Goal: Task Accomplishment & Management: Complete application form

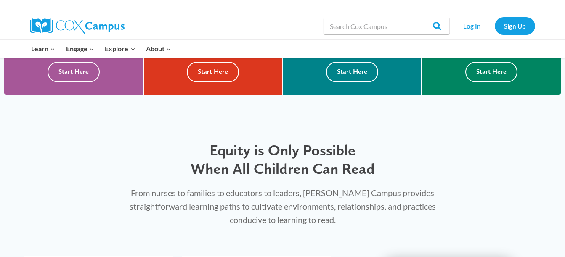
scroll to position [108, 0]
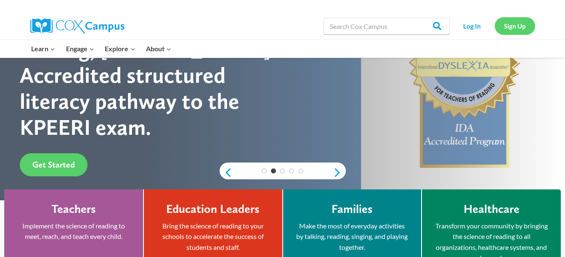
click at [503, 33] on link "Sign Up" at bounding box center [514, 25] width 40 height 17
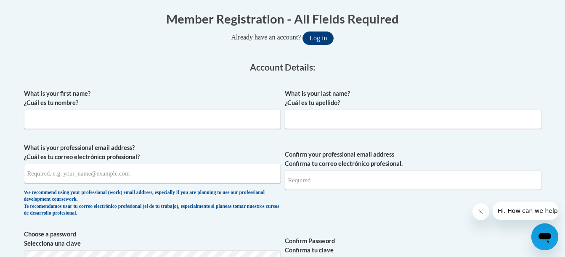
scroll to position [169, 0]
click at [229, 117] on input "What is your first name? ¿Cuál es tu nombre?" at bounding box center [152, 118] width 256 height 19
type input "[PERSON_NAME]"
click at [307, 111] on input "What is your last name? ¿Cuál es tu apellido?" at bounding box center [413, 118] width 256 height 19
type input "[PERSON_NAME]"
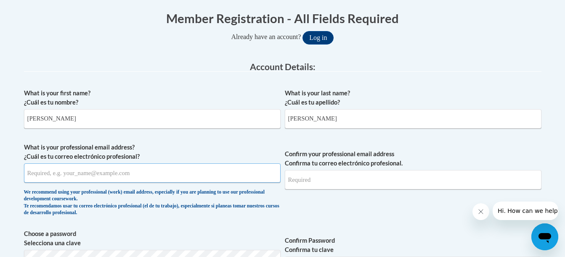
click at [141, 174] on input "What is your professional email address? ¿Cuál es tu correo electrónico profesi…" at bounding box center [152, 173] width 256 height 19
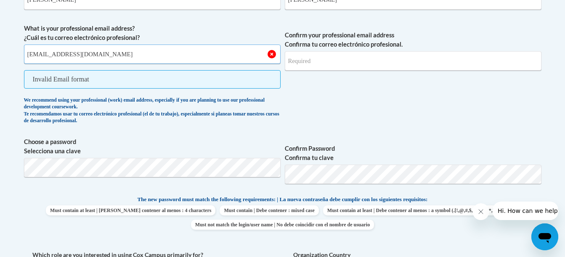
scroll to position [290, 0]
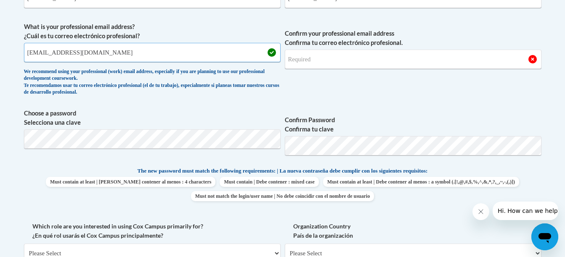
type input "[EMAIL_ADDRESS][DOMAIN_NAME]"
click at [314, 54] on input "Confirm your professional email address Confirma tu correo electrónico profesio…" at bounding box center [413, 59] width 256 height 19
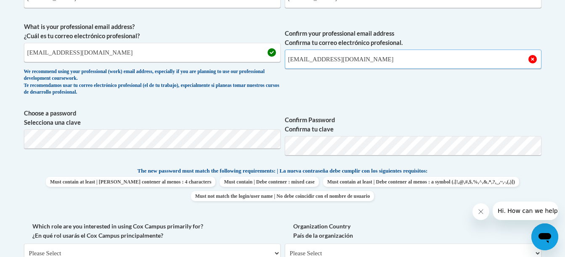
type input "[EMAIL_ADDRESS][DOMAIN_NAME]"
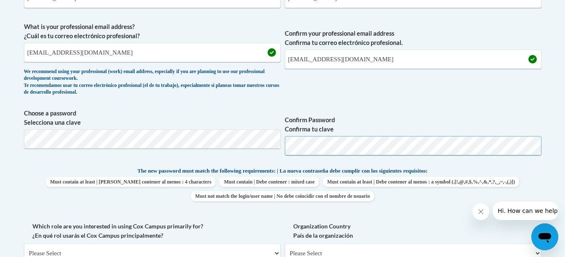
click at [242, 152] on span "Choose a password Selecciona una clave Confirm Password Confirma tu clave" at bounding box center [282, 135] width 517 height 53
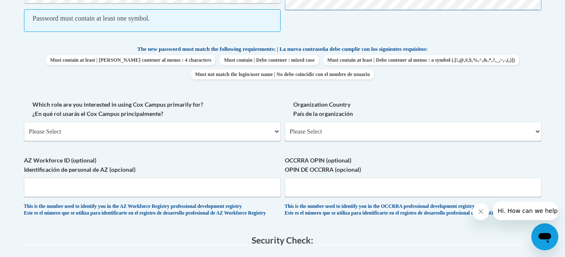
scroll to position [436, 0]
click at [253, 124] on select "Please Select College/University | Colegio/Universidad Community/Nonprofit Part…" at bounding box center [152, 130] width 256 height 19
select select "5a18ea06-2b54-4451-96f2-d152daf9eac5"
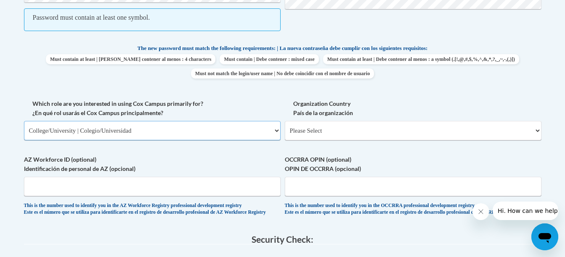
click at [24, 121] on select "Please Select College/University | Colegio/Universidad Community/Nonprofit Part…" at bounding box center [152, 130] width 256 height 19
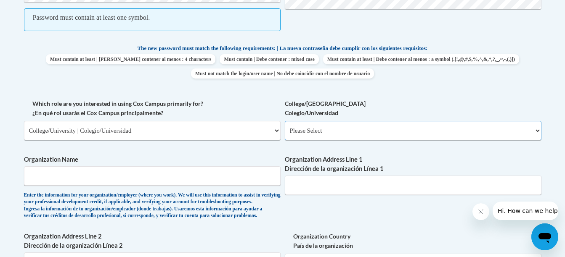
click at [294, 135] on select "Please Select College/University Staff | Empleado universitario College/Univers…" at bounding box center [413, 130] width 256 height 19
select select "ea630b4e-9ed6-4ac8-9075-ee79d5973747"
click at [285, 121] on select "Please Select College/University Staff | Empleado universitario College/Univers…" at bounding box center [413, 130] width 256 height 19
click at [244, 174] on input "Organization Name" at bounding box center [152, 175] width 256 height 19
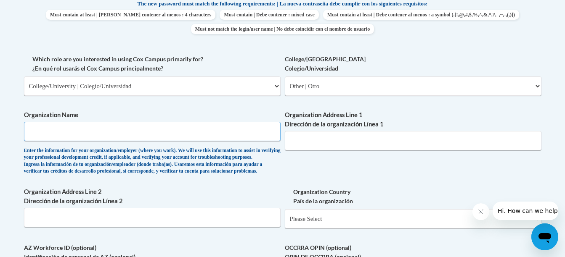
scroll to position [480, 0]
type input "The Home Town Market"
click at [312, 135] on input "Organization Address Line 1 Dirección de la organización Línea 1" at bounding box center [413, 141] width 256 height 19
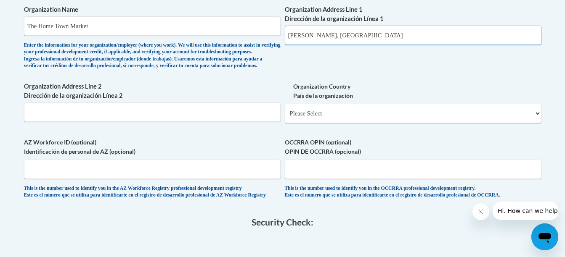
scroll to position [587, 0]
type input "[PERSON_NAME], [GEOGRAPHIC_DATA]"
click at [145, 118] on input "Organization Address Line 2 Dirección de la organización Línea 2" at bounding box center [152, 111] width 256 height 19
type input "f"
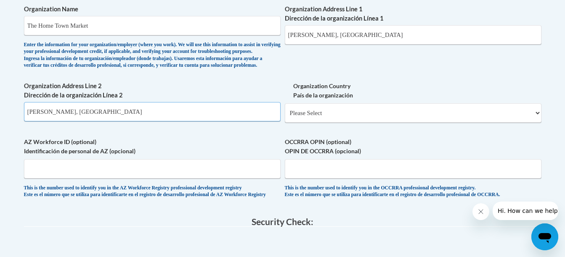
type input "[PERSON_NAME], [GEOGRAPHIC_DATA]"
click at [319, 123] on select "Please Select [GEOGRAPHIC_DATA] | [GEOGRAPHIC_DATA] Outside of [GEOGRAPHIC_DATA…" at bounding box center [413, 112] width 256 height 19
select select "ad49bcad-a171-4b2e-b99c-48b446064914"
click at [285, 117] on select "Please Select [GEOGRAPHIC_DATA] | [GEOGRAPHIC_DATA] Outside of [GEOGRAPHIC_DATA…" at bounding box center [413, 112] width 256 height 19
select select
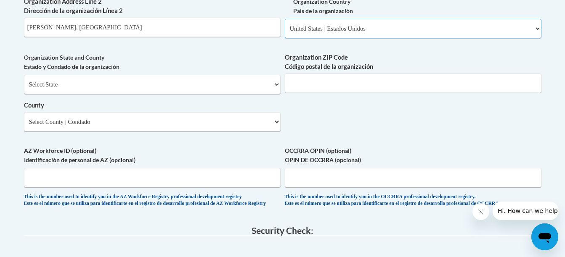
scroll to position [672, 0]
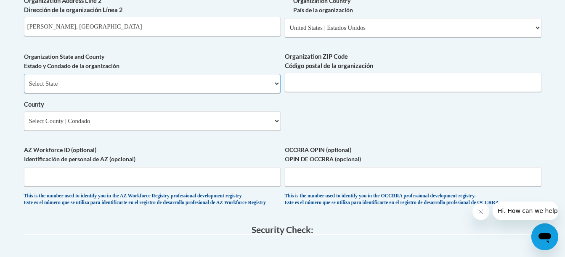
click at [148, 93] on select "Select State [US_STATE] [US_STATE] [US_STATE] [US_STATE] [US_STATE] [US_STATE] …" at bounding box center [152, 83] width 256 height 19
select select "[US_STATE]"
click at [24, 87] on select "Select State [US_STATE] [US_STATE] [US_STATE] [US_STATE] [US_STATE] [US_STATE] …" at bounding box center [152, 83] width 256 height 19
click at [241, 131] on select "County" at bounding box center [152, 120] width 256 height 19
select select "Glascock"
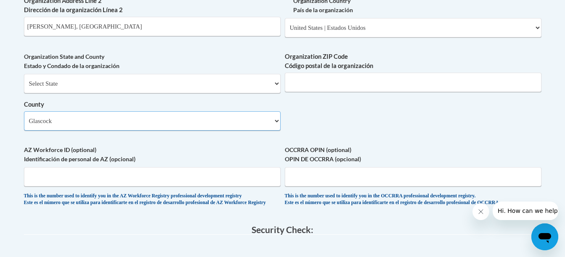
click at [24, 125] on select "Select County Appling [PERSON_NAME] [PERSON_NAME] [PERSON_NAME] [PERSON_NAME] B…" at bounding box center [152, 120] width 256 height 19
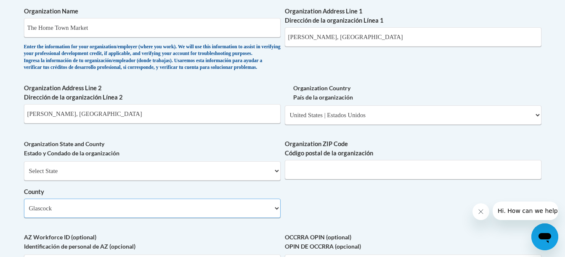
scroll to position [584, 0]
drag, startPoint x: 306, startPoint y: 38, endPoint x: 293, endPoint y: 41, distance: 13.7
click at [293, 41] on input "[PERSON_NAME], [GEOGRAPHIC_DATA]" at bounding box center [413, 37] width 256 height 19
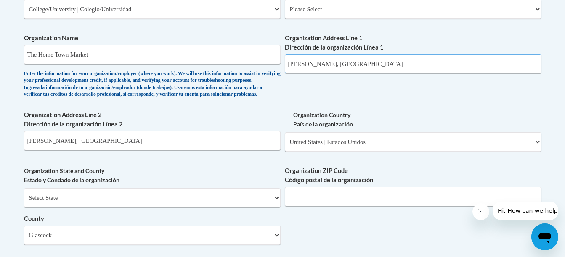
scroll to position [558, 0]
type input "[PERSON_NAME], [GEOGRAPHIC_DATA]"
drag, startPoint x: 45, startPoint y: 153, endPoint x: 31, endPoint y: 157, distance: 14.0
click at [31, 150] on input "[PERSON_NAME], [GEOGRAPHIC_DATA]" at bounding box center [152, 140] width 256 height 19
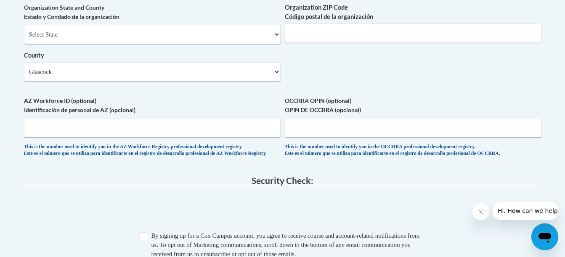
scroll to position [722, 0]
type input "[PERSON_NAME], [GEOGRAPHIC_DATA]"
click at [331, 42] on input "Organization ZIP Code Código postal de la organización" at bounding box center [413, 32] width 256 height 19
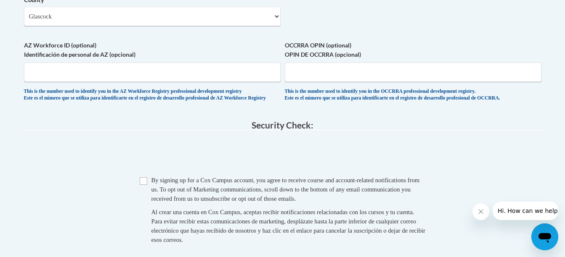
scroll to position [777, 0]
type input "30810"
click at [154, 82] on input "AZ Workforce ID (optional) Identificación de personal de AZ (opcional)" at bounding box center [152, 71] width 256 height 19
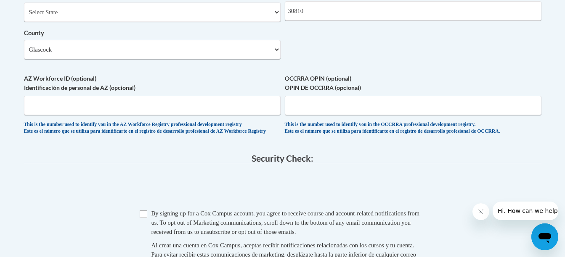
scroll to position [756, 0]
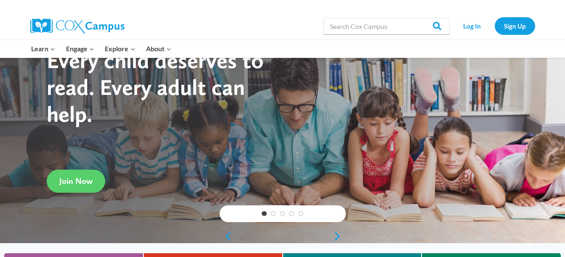
scroll to position [45, 0]
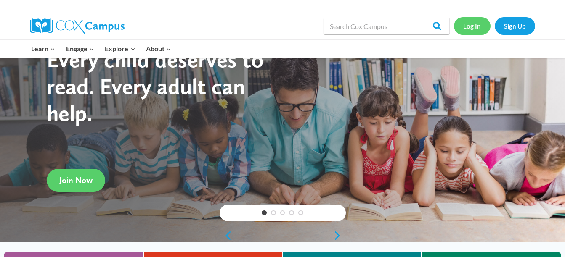
click at [474, 20] on link "Log In" at bounding box center [472, 25] width 37 height 17
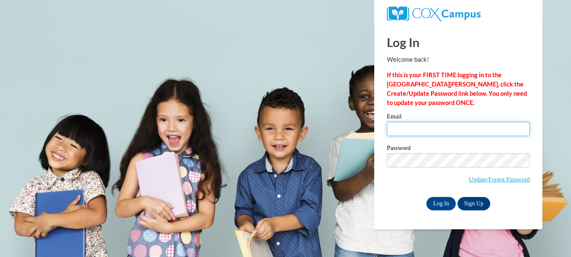
click at [437, 133] on input "Email" at bounding box center [458, 129] width 143 height 14
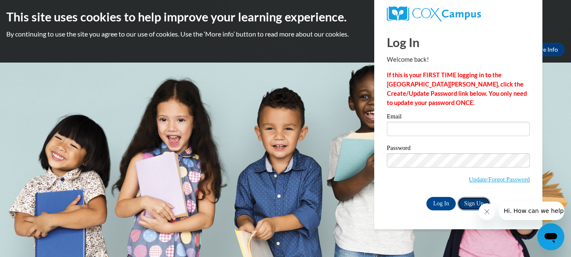
click at [478, 202] on link "Sign Up" at bounding box center [473, 203] width 33 height 13
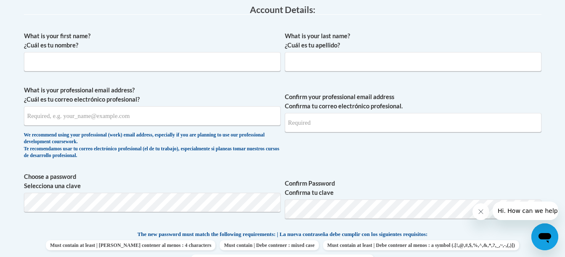
scroll to position [187, 0]
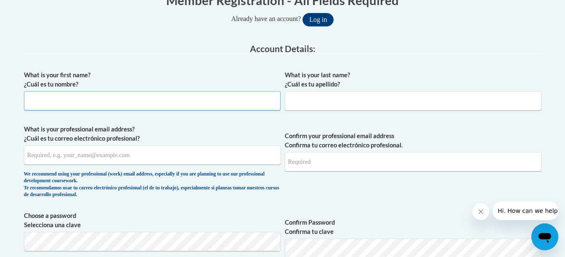
click at [223, 96] on input "What is your first name? ¿Cuál es tu nombre?" at bounding box center [152, 100] width 256 height 19
type input "[PERSON_NAME]"
click at [312, 105] on input "What is your last name? ¿Cuál es tu apellido?" at bounding box center [413, 100] width 256 height 19
type input "[PERSON_NAME]"
click at [217, 151] on input "What is your professional email address? ¿Cuál es tu correo electrónico profesi…" at bounding box center [152, 154] width 256 height 19
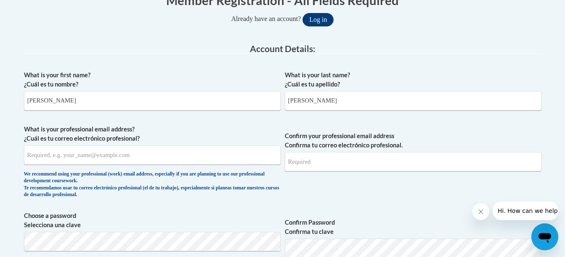
click at [259, 114] on div "What is your first name? ¿Cuál es tu nombre? Cameron" at bounding box center [152, 94] width 256 height 46
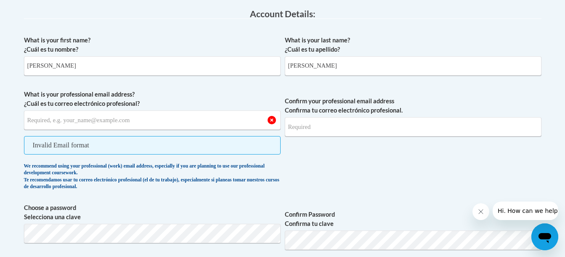
scroll to position [223, 0]
click at [249, 118] on input "What is your professional email address? ¿Cuál es tu correo electrónico profesi…" at bounding box center [152, 119] width 256 height 19
type input "[EMAIL_ADDRESS][DOMAIN_NAME]"
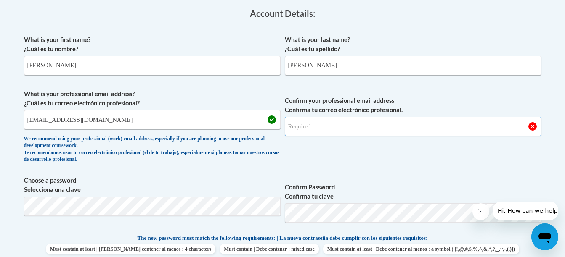
click at [300, 131] on input "Confirm your professional email address Confirma tu correo electrónico profesio…" at bounding box center [413, 126] width 256 height 19
type input "x"
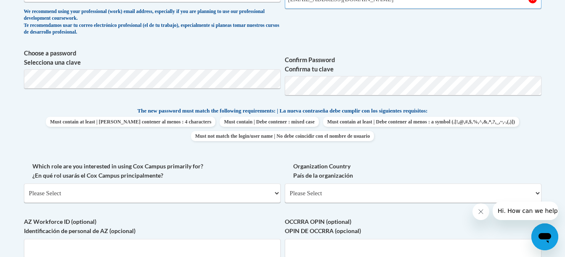
scroll to position [351, 0]
type input "[EMAIL_ADDRESS][DOMAIN_NAME]"
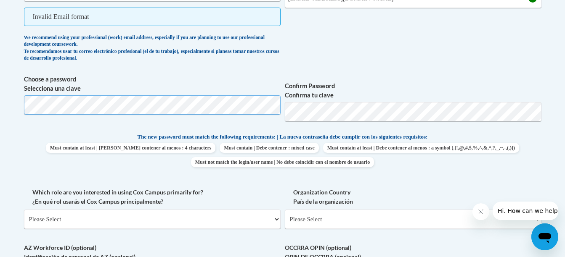
click at [129, 82] on span "Choose a password Selecciona una clave" at bounding box center [152, 101] width 256 height 53
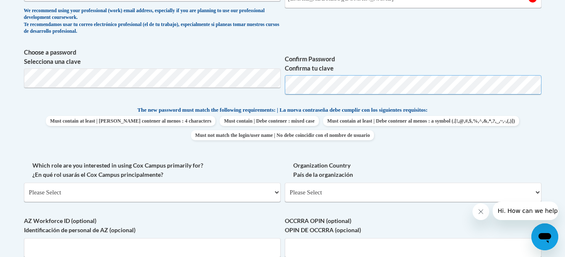
click at [395, 51] on span "Confirm Password Confirma tu clave" at bounding box center [413, 74] width 256 height 53
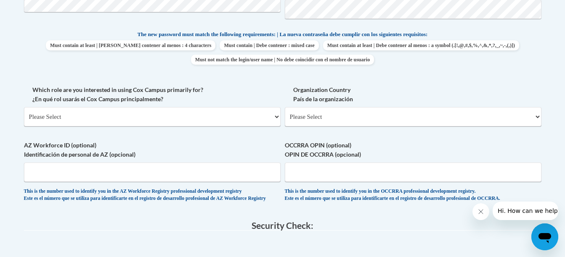
scroll to position [427, 0]
click at [180, 116] on select "Please Select College/University | Colegio/Universidad Community/Nonprofit Part…" at bounding box center [152, 116] width 256 height 19
select select "5a18ea06-2b54-4451-96f2-d152daf9eac5"
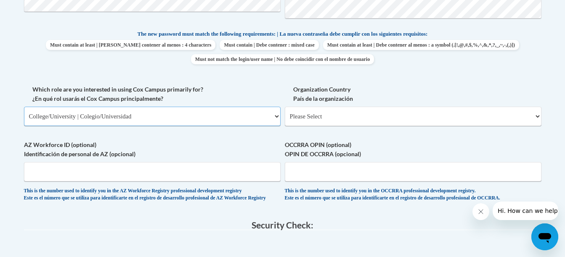
click at [24, 107] on select "Please Select College/University | Colegio/Universidad Community/Nonprofit Part…" at bounding box center [152, 116] width 256 height 19
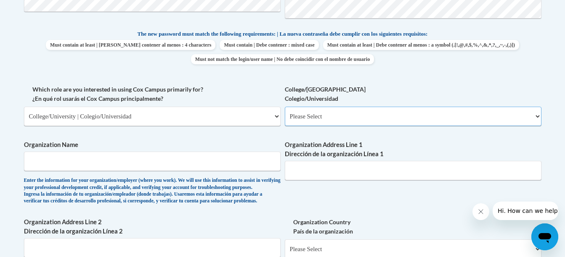
click at [325, 122] on select "Please Select College/University Staff | Empleado universitario College/Univers…" at bounding box center [413, 116] width 256 height 19
select select "c8743970-7742-49d2-af9e-5c4138019e9a"
click at [285, 107] on select "Please Select College/University Staff | Empleado universitario College/Univers…" at bounding box center [413, 116] width 256 height 19
click at [197, 153] on input "Organization Name" at bounding box center [152, 161] width 256 height 19
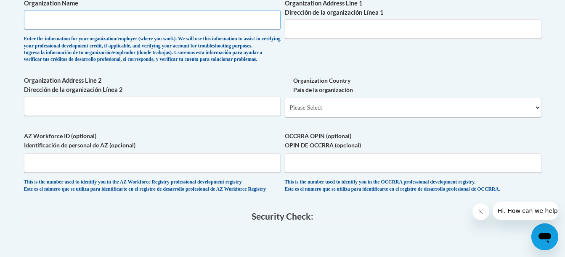
scroll to position [574, 0]
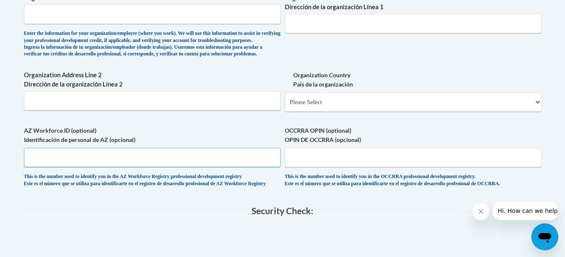
click at [172, 167] on input "AZ Workforce ID (optional) Identificación de personal de AZ (opcional)" at bounding box center [152, 157] width 256 height 19
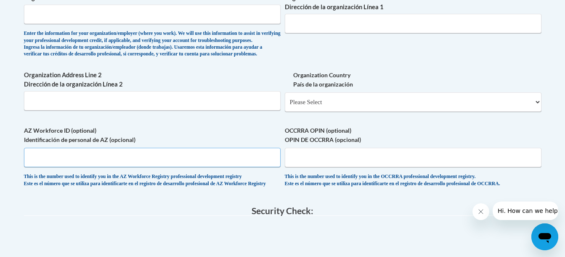
click at [172, 167] on input "AZ Workforce ID (optional) Identificación de personal de AZ (opcional)" at bounding box center [152, 157] width 256 height 19
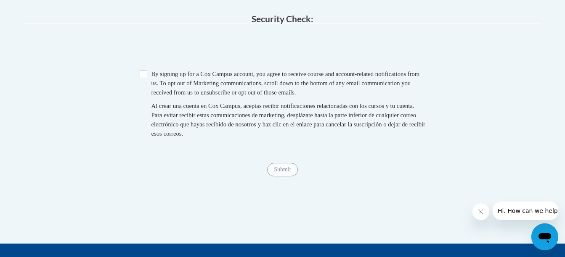
scroll to position [767, 0]
